Goal: Communication & Community: Answer question/provide support

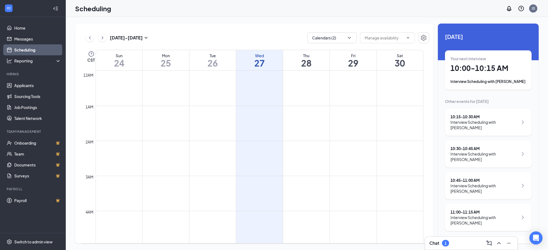
scroll to position [269, 0]
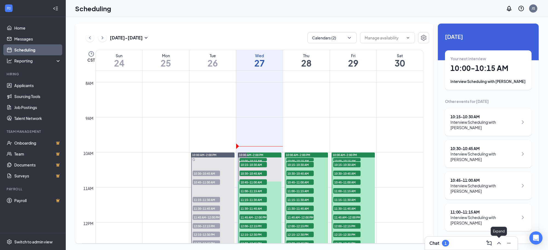
click at [501, 244] on icon "ChevronUp" at bounding box center [499, 243] width 7 height 7
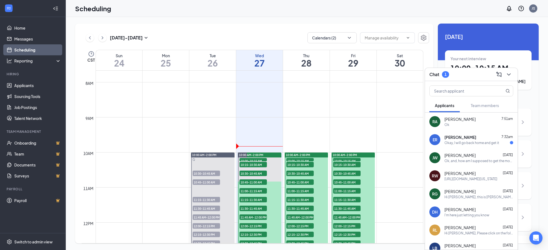
click at [460, 142] on div "Okay, I will go back home and get it" at bounding box center [471, 143] width 55 height 5
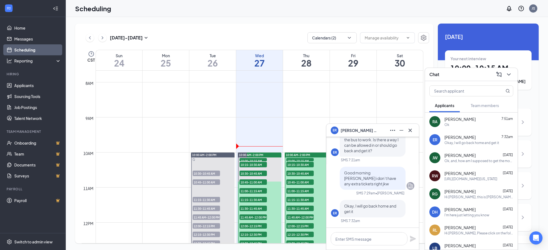
scroll to position [-34, 0]
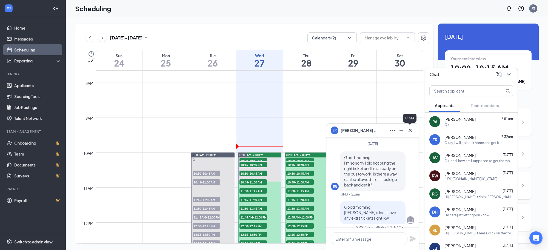
click at [412, 132] on icon "Cross" at bounding box center [410, 130] width 7 height 7
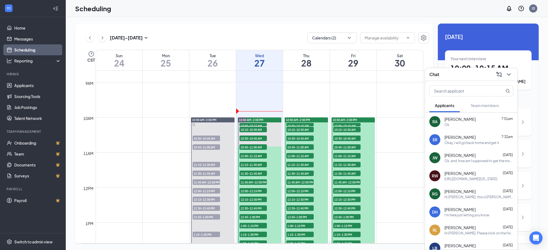
scroll to position [303, 0]
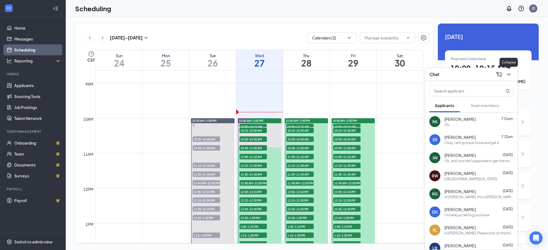
click at [509, 76] on icon "ChevronDown" at bounding box center [508, 74] width 7 height 7
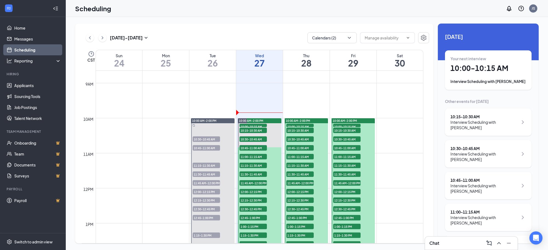
click at [99, 39] on button at bounding box center [102, 38] width 8 height 8
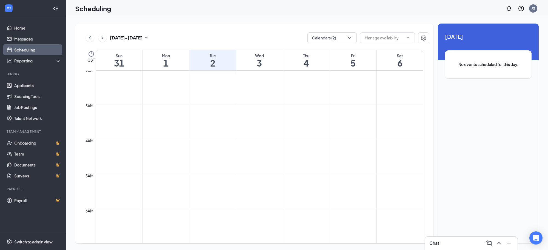
scroll to position [68, 0]
click at [89, 38] on icon "ChevronLeft" at bounding box center [89, 38] width 5 height 7
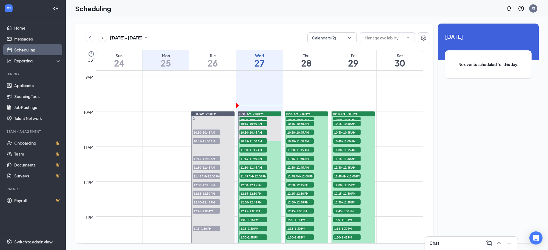
scroll to position [303, 0]
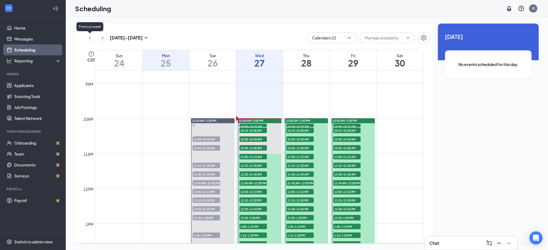
click at [89, 38] on icon "ChevronLeft" at bounding box center [89, 38] width 5 height 7
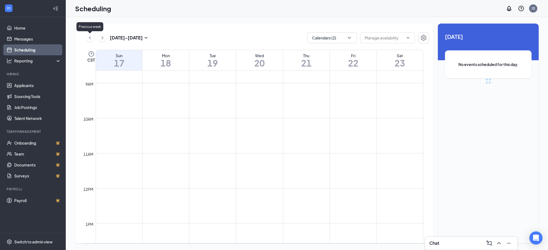
scroll to position [269, 0]
click at [103, 35] on icon "ChevronRight" at bounding box center [102, 38] width 5 height 7
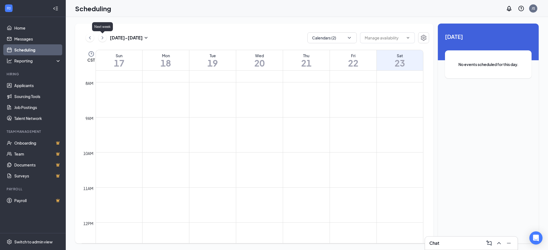
click at [103, 37] on icon "ChevronRight" at bounding box center [102, 38] width 5 height 7
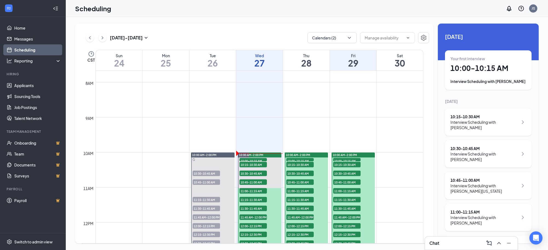
click at [477, 75] on div "Your first interview 10:00 - 10:15 AM Interview Scheduling with [PERSON_NAME]" at bounding box center [488, 70] width 76 height 28
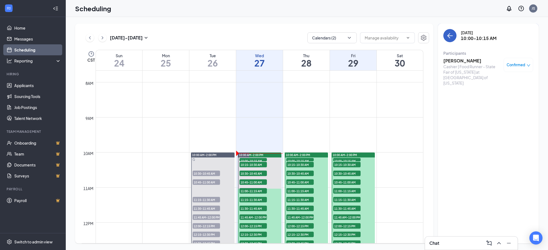
click at [451, 38] on icon "ArrowLeft" at bounding box center [450, 35] width 7 height 7
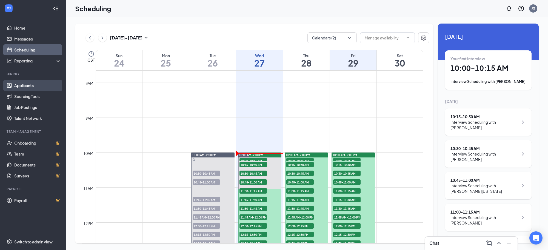
click at [31, 86] on link "Applicants" at bounding box center [37, 85] width 47 height 11
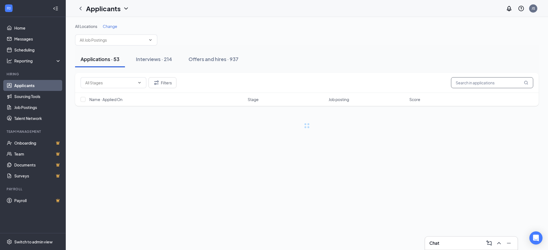
click at [471, 79] on input "text" at bounding box center [492, 82] width 82 height 11
type input "ashly"
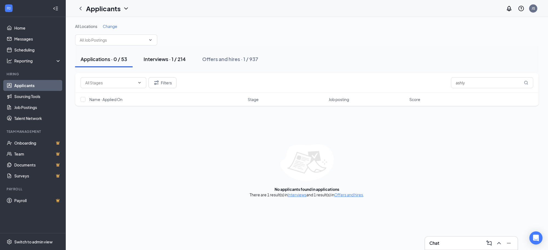
click at [172, 60] on div "Interviews · 1 / 214" at bounding box center [165, 59] width 42 height 7
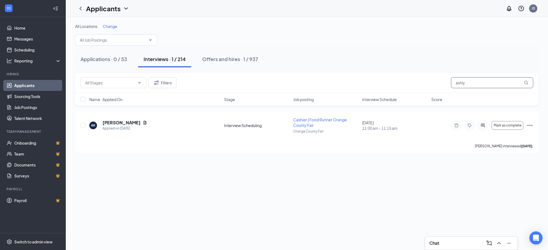
click at [473, 84] on input "ashly" at bounding box center [492, 82] width 82 height 11
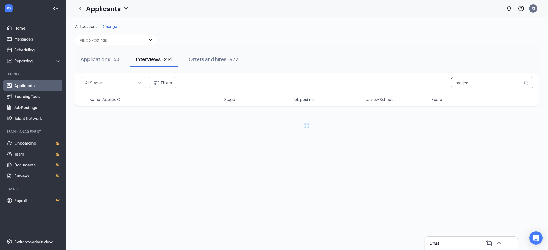
type input "marjon"
click at [526, 81] on icon "MagnifyingGlass" at bounding box center [526, 83] width 4 height 4
click at [482, 82] on input "marjon" at bounding box center [492, 82] width 82 height 11
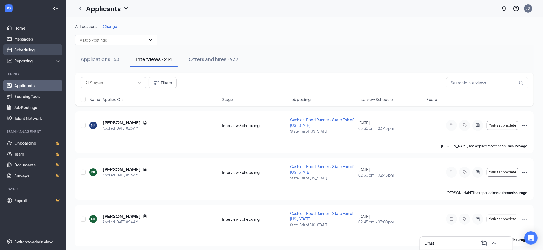
click at [41, 48] on link "Scheduling" at bounding box center [37, 49] width 47 height 11
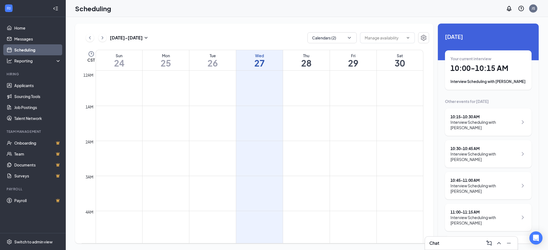
scroll to position [269, 0]
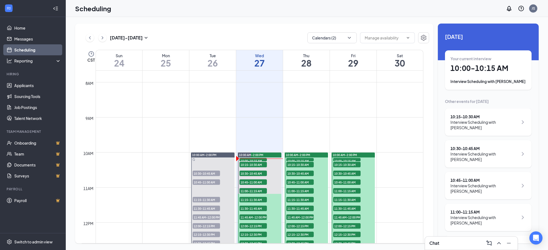
click at [473, 123] on div "Interview Scheduling with [PERSON_NAME]" at bounding box center [484, 124] width 68 height 11
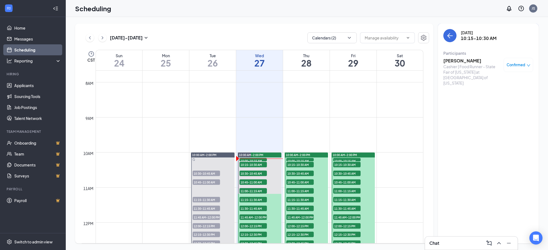
click at [455, 59] on h3 "[PERSON_NAME]" at bounding box center [472, 61] width 58 height 6
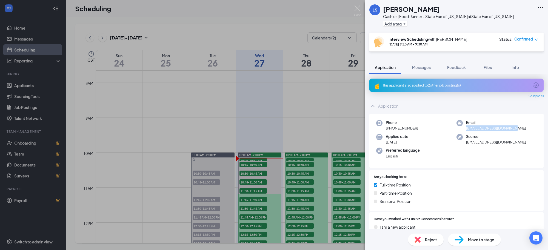
drag, startPoint x: 511, startPoint y: 129, endPoint x: 460, endPoint y: 132, distance: 51.3
click at [460, 132] on div "Phone [PHONE_NUMBER] Email [EMAIL_ADDRESS][DOMAIN_NAME] Applied date [DATE] Sou…" at bounding box center [456, 141] width 174 height 55
copy span "[EMAIL_ADDRESS][DOMAIN_NAME]"
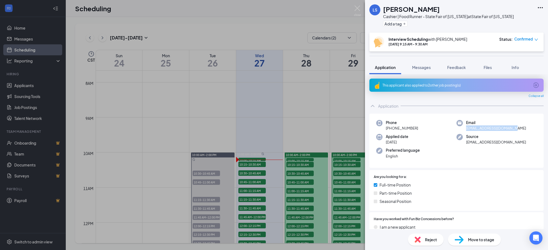
click at [540, 7] on icon "Ellipses" at bounding box center [540, 7] width 7 height 7
click at [509, 20] on link "View full application" at bounding box center [498, 17] width 35 height 6
click at [358, 9] on img at bounding box center [357, 10] width 7 height 11
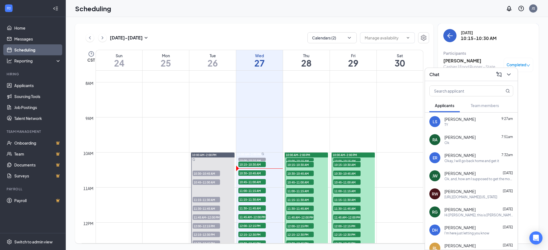
click at [507, 75] on icon "ChevronDown" at bounding box center [508, 74] width 7 height 7
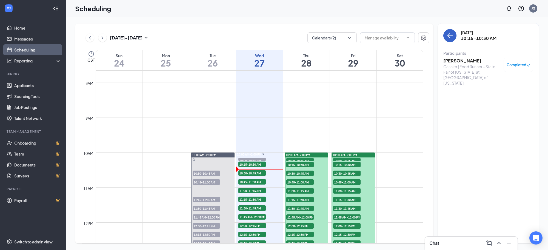
click at [449, 35] on icon "ArrowLeft" at bounding box center [448, 35] width 3 height 5
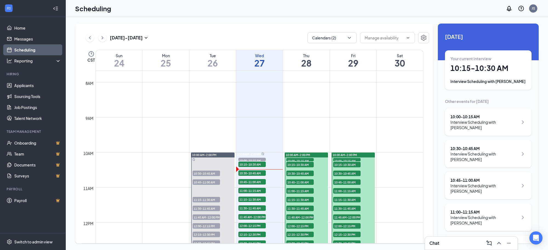
click at [478, 157] on div "Interview Scheduling with [PERSON_NAME]" at bounding box center [484, 156] width 68 height 11
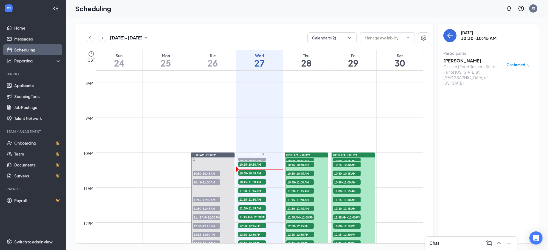
click at [459, 59] on h3 "[PERSON_NAME]" at bounding box center [472, 61] width 58 height 6
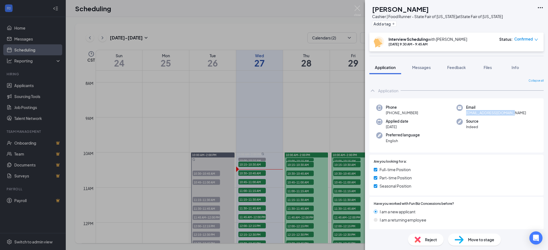
drag, startPoint x: 513, startPoint y: 112, endPoint x: 463, endPoint y: 115, distance: 49.4
click at [463, 115] on div "Email [EMAIL_ADDRESS][DOMAIN_NAME]" at bounding box center [496, 110] width 80 height 11
copy span "[EMAIL_ADDRESS][DOMAIN_NAME]"
drag, startPoint x: 416, startPoint y: 112, endPoint x: 391, endPoint y: 114, distance: 25.0
click at [391, 114] on div "Phone [PHONE_NUMBER]" at bounding box center [416, 110] width 80 height 11
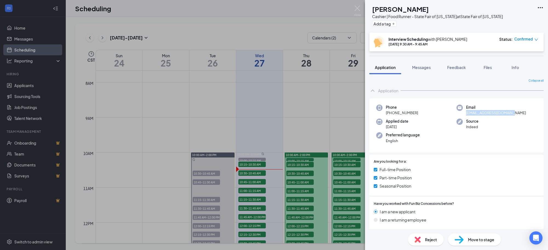
copy span "[PHONE_NUMBER]"
click at [541, 7] on icon "Ellipses" at bounding box center [540, 7] width 7 height 7
click at [512, 17] on div "DJ [PERSON_NAME] Cashier | Food Runner - State Fair of [US_STATE] at [GEOGRAPHI…" at bounding box center [456, 16] width 183 height 33
click at [541, 7] on icon "Ellipses" at bounding box center [540, 7] width 7 height 7
click at [516, 20] on link "View full application" at bounding box center [498, 17] width 35 height 6
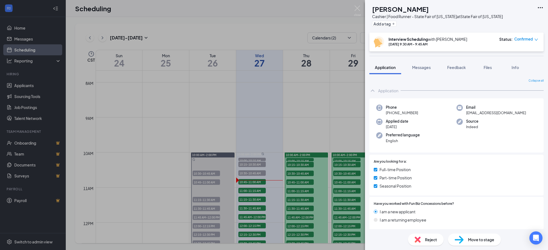
click at [358, 6] on img at bounding box center [357, 10] width 7 height 11
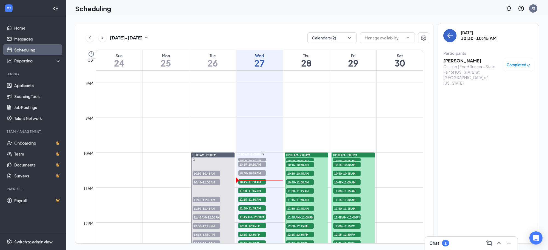
click at [454, 38] on button "back-button" at bounding box center [449, 35] width 13 height 13
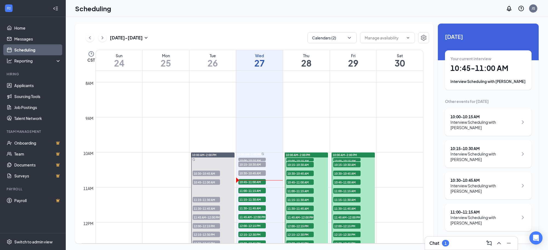
click at [481, 73] on div "Your current interview 10:45 - 11:00 AM Interview Scheduling with [PERSON_NAME]" at bounding box center [488, 70] width 76 height 28
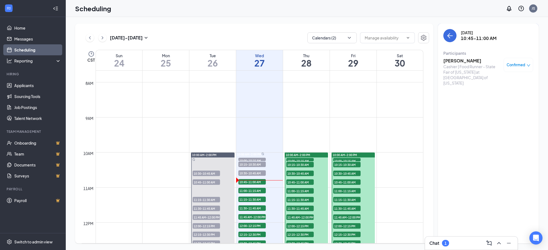
click at [469, 59] on h3 "[PERSON_NAME]" at bounding box center [472, 61] width 58 height 6
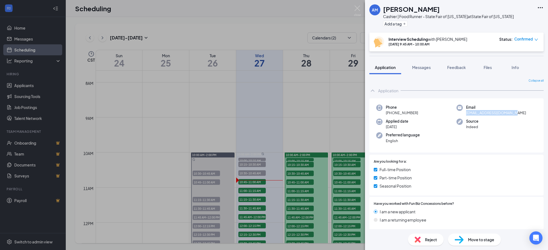
drag, startPoint x: 514, startPoint y: 113, endPoint x: 462, endPoint y: 116, distance: 51.9
click at [462, 116] on div "Phone [PHONE_NUMBER] Email [EMAIL_ADDRESS][DOMAIN_NAME] Applied date [DATE] Sou…" at bounding box center [456, 125] width 174 height 55
copy span "[EMAIL_ADDRESS][DOMAIN_NAME]"
drag, startPoint x: 417, startPoint y: 113, endPoint x: 390, endPoint y: 115, distance: 27.4
click at [390, 115] on div "Phone [PHONE_NUMBER]" at bounding box center [416, 110] width 80 height 11
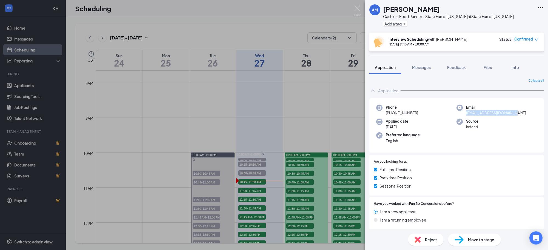
copy span "[PHONE_NUMBER]"
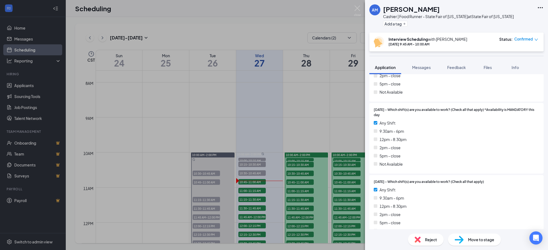
scroll to position [999, 0]
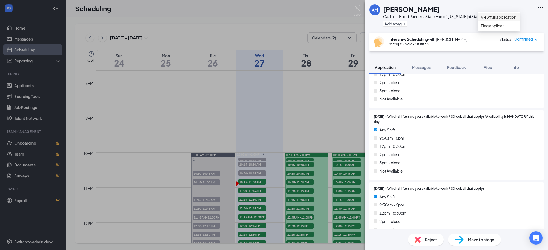
click at [508, 19] on link "View full application" at bounding box center [498, 17] width 35 height 6
click at [356, 8] on img at bounding box center [357, 10] width 7 height 11
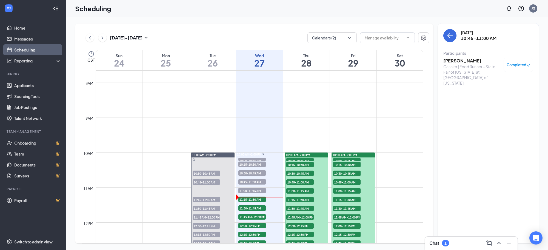
click at [497, 245] on icon "ChevronUp" at bounding box center [499, 243] width 7 height 7
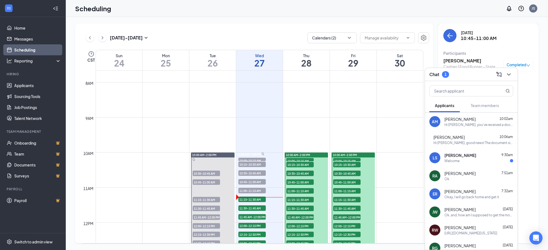
click at [476, 159] on div "Welcome" at bounding box center [478, 161] width 69 height 5
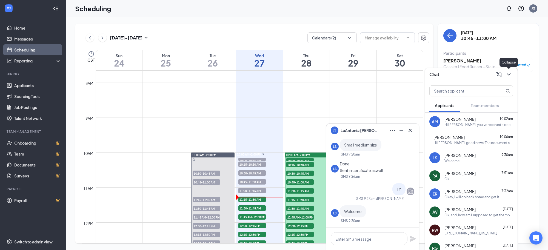
click at [510, 75] on icon "ChevronDown" at bounding box center [508, 74] width 7 height 7
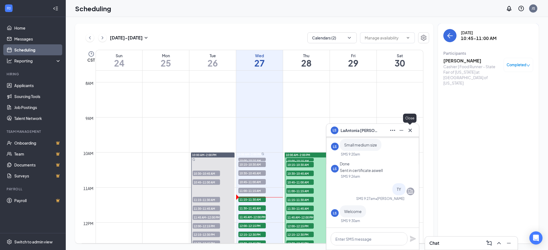
click at [412, 127] on icon "Cross" at bounding box center [410, 130] width 7 height 7
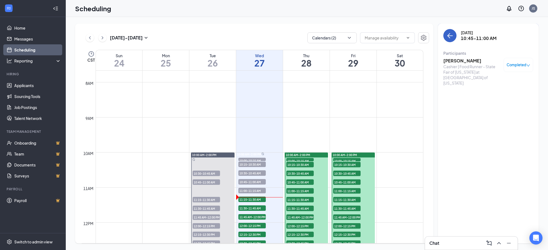
click at [452, 38] on icon "ArrowLeft" at bounding box center [450, 35] width 7 height 7
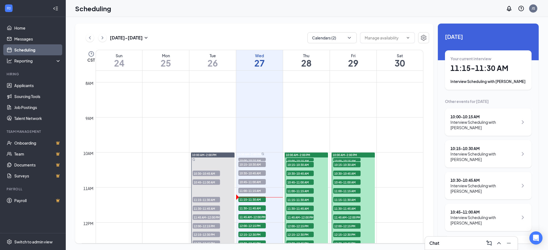
click at [487, 69] on h1 "11:15 - 11:30 AM" at bounding box center [488, 68] width 76 height 9
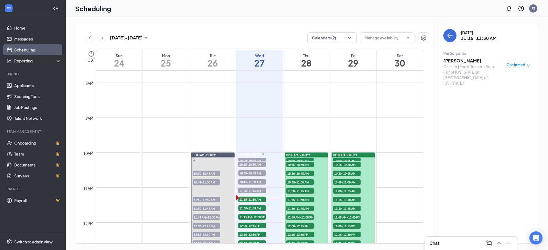
click at [462, 60] on h3 "[PERSON_NAME]" at bounding box center [472, 61] width 58 height 6
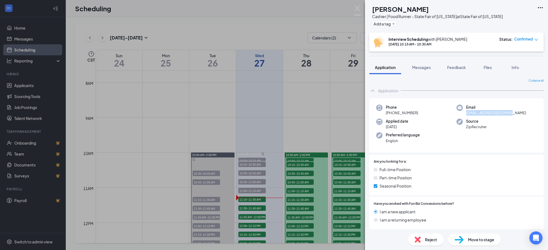
drag, startPoint x: 513, startPoint y: 113, endPoint x: 462, endPoint y: 113, distance: 51.0
click at [462, 113] on div "Email [EMAIL_ADDRESS][DOMAIN_NAME]" at bounding box center [496, 110] width 80 height 11
copy span "[EMAIL_ADDRESS][DOMAIN_NAME]"
drag, startPoint x: 418, startPoint y: 113, endPoint x: 390, endPoint y: 115, distance: 28.1
click at [390, 115] on div "Phone [PHONE_NUMBER]" at bounding box center [416, 110] width 80 height 11
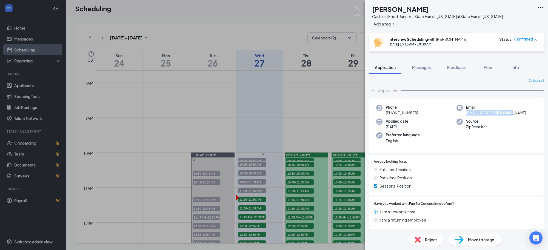
copy span "[PHONE_NUMBER]"
click at [423, 67] on span "Messages" at bounding box center [421, 67] width 19 height 5
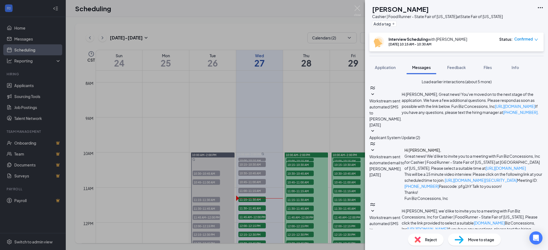
scroll to position [135, 0]
type textarea "Hi [PERSON_NAME], this is [PERSON_NAME] with Fun Biz at the Fair. Are you able …"
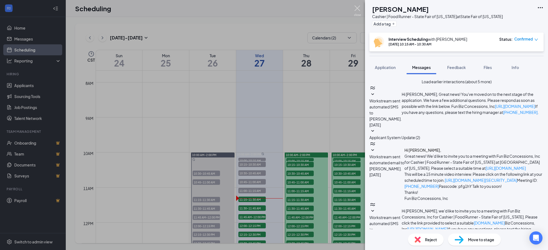
click at [358, 9] on img at bounding box center [357, 10] width 7 height 11
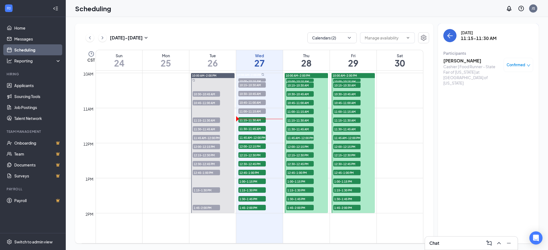
scroll to position [338, 0]
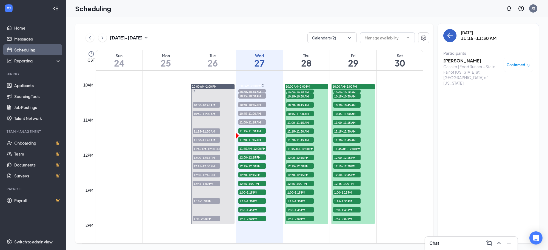
click at [448, 37] on icon "ArrowLeft" at bounding box center [448, 35] width 3 height 5
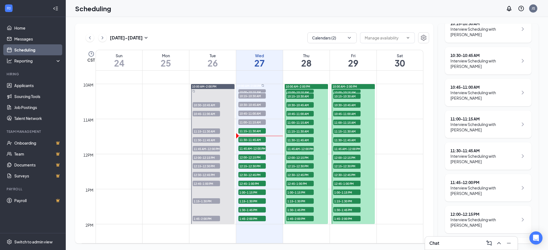
scroll to position [137, 0]
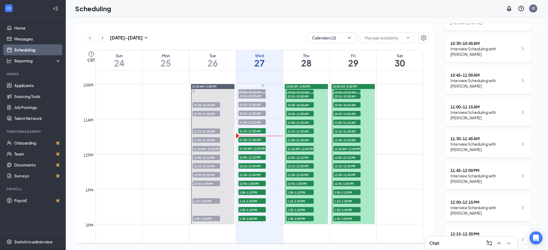
click at [484, 143] on div "Interview Scheduling with [PERSON_NAME]" at bounding box center [484, 146] width 68 height 11
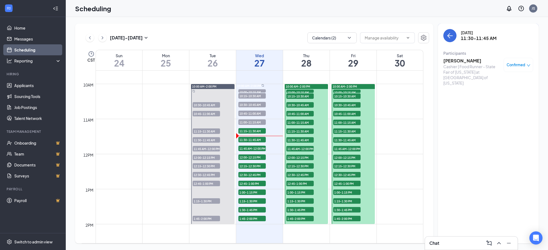
click at [462, 59] on h3 "[PERSON_NAME]" at bounding box center [472, 61] width 58 height 6
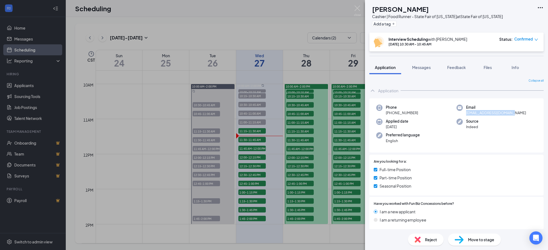
drag, startPoint x: 511, startPoint y: 113, endPoint x: 461, endPoint y: 116, distance: 50.3
click at [461, 116] on div "Phone [PHONE_NUMBER] Email [EMAIL_ADDRESS][DOMAIN_NAME] Applied date [DATE] Sou…" at bounding box center [456, 125] width 174 height 55
copy span "[EMAIL_ADDRESS][DOMAIN_NAME]"
drag, startPoint x: 418, startPoint y: 113, endPoint x: 390, endPoint y: 115, distance: 28.6
click at [390, 115] on div "Phone [PHONE_NUMBER]" at bounding box center [416, 110] width 80 height 11
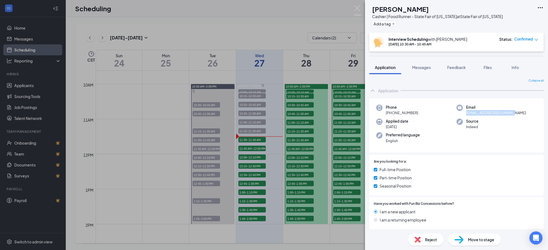
copy span "[PHONE_NUMBER]"
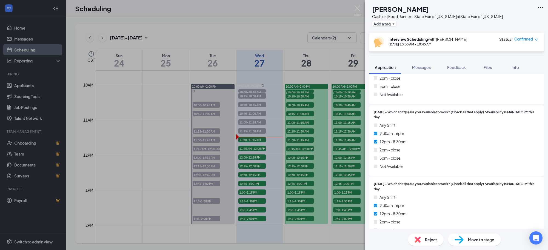
scroll to position [1921, 0]
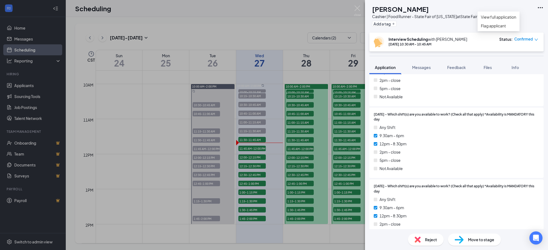
click at [540, 7] on icon "Ellipses" at bounding box center [540, 7] width 5 height 1
click at [516, 17] on link "View full application" at bounding box center [498, 17] width 35 height 6
